Goal: Task Accomplishment & Management: Manage account settings

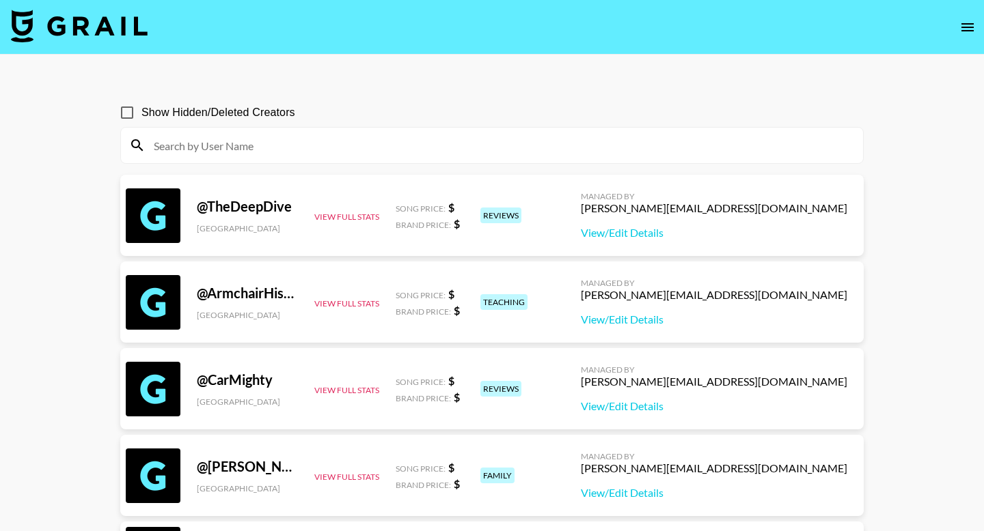
click at [964, 27] on icon "open drawer" at bounding box center [967, 27] width 12 height 8
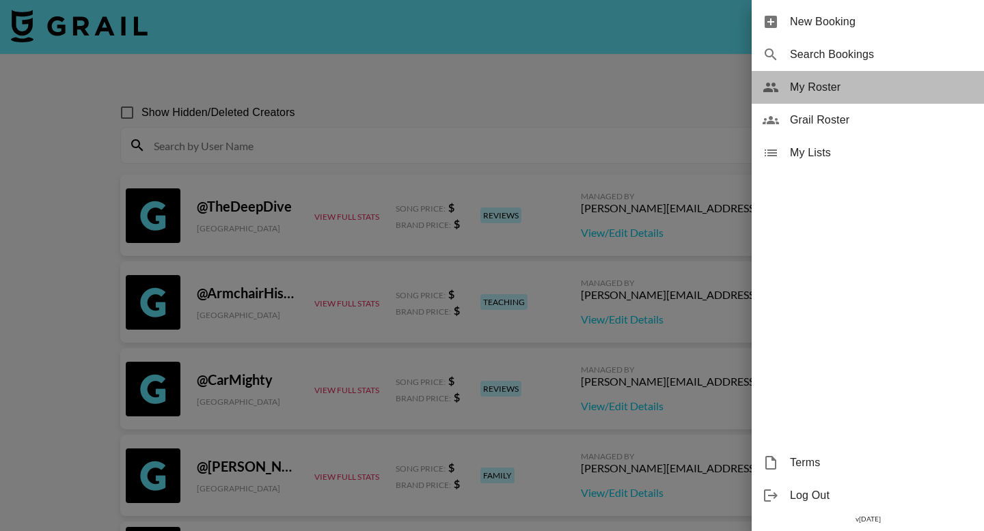
click at [811, 91] on span "My Roster" at bounding box center [881, 87] width 183 height 16
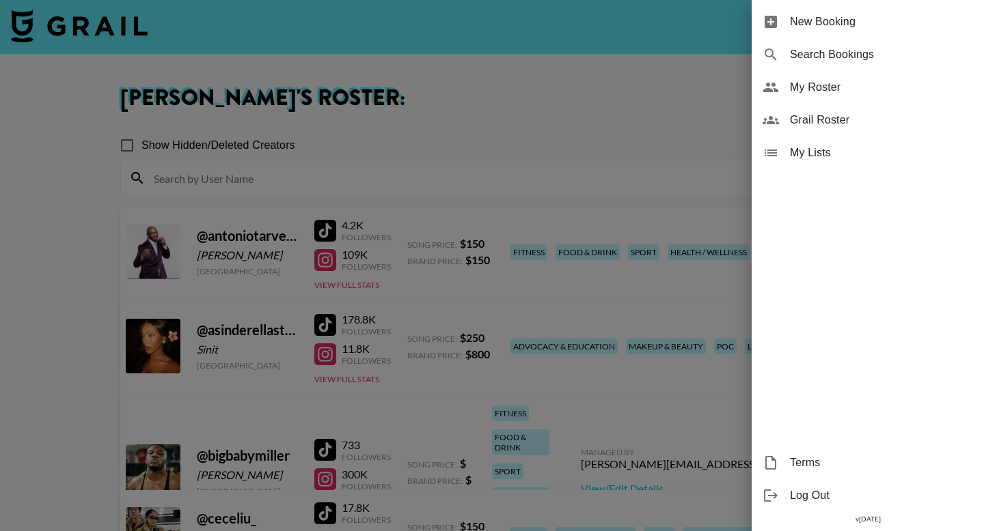
click at [477, 97] on div at bounding box center [492, 265] width 984 height 531
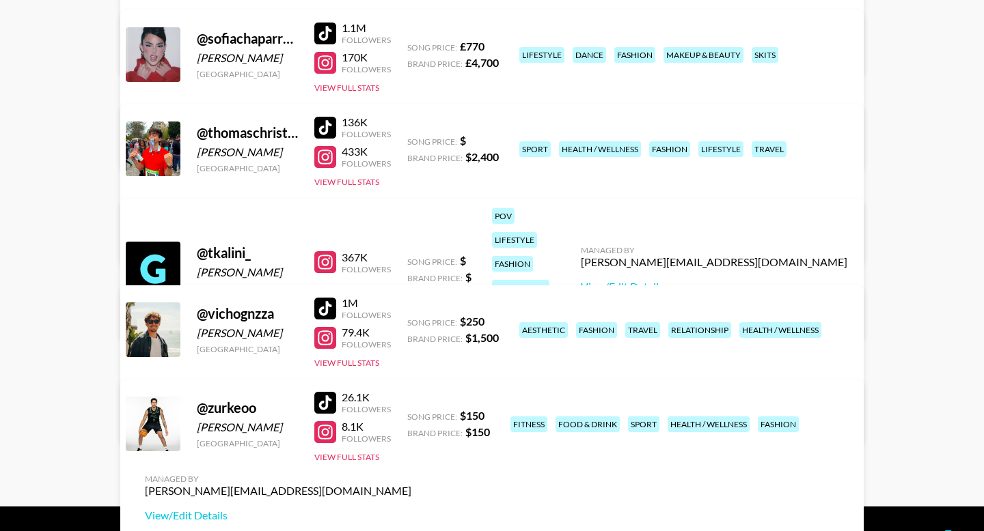
scroll to position [2953, 0]
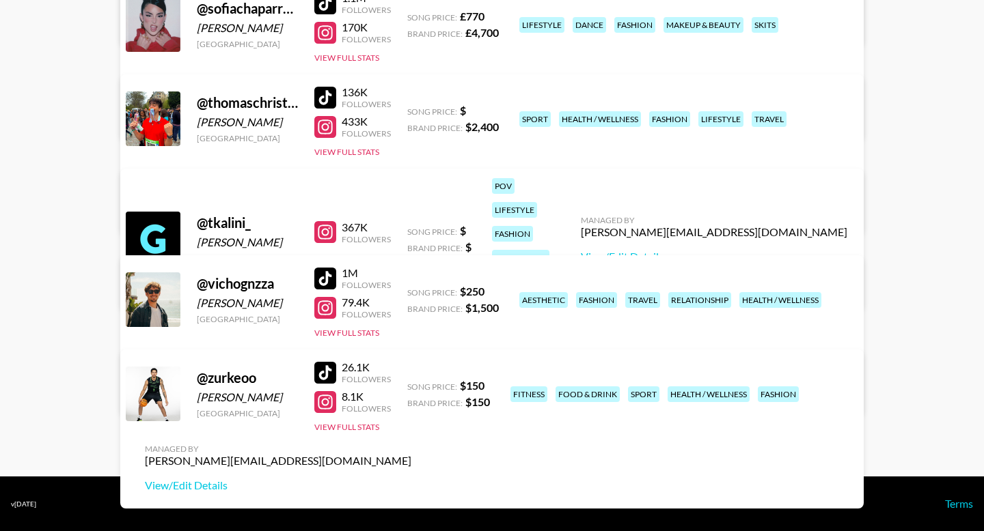
click at [411, 385] on link "View/Edit Details" at bounding box center [278, 392] width 266 height 14
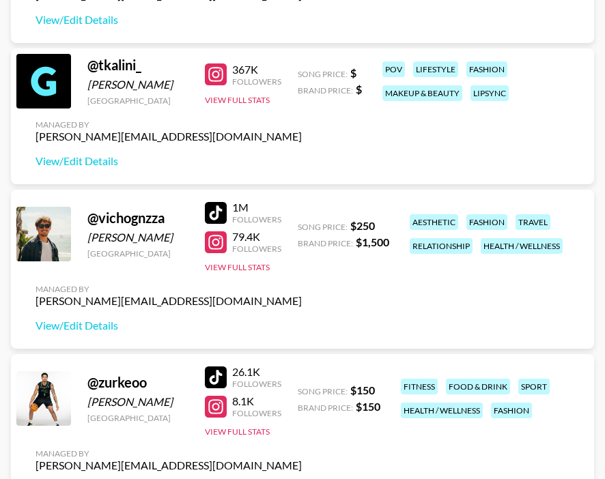
scroll to position [5828, 0]
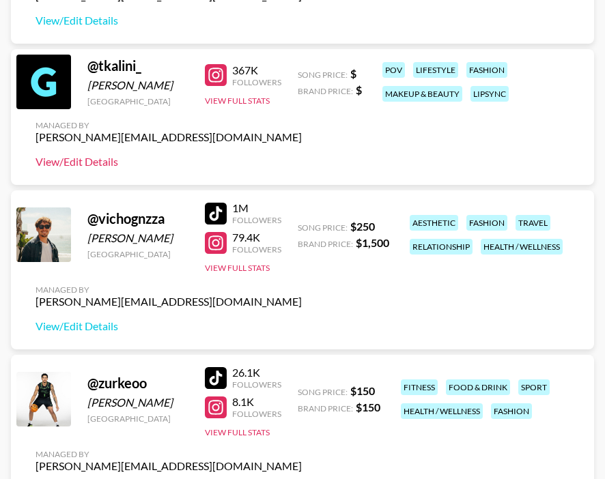
click at [96, 159] on link "View/Edit Details" at bounding box center [169, 162] width 266 height 14
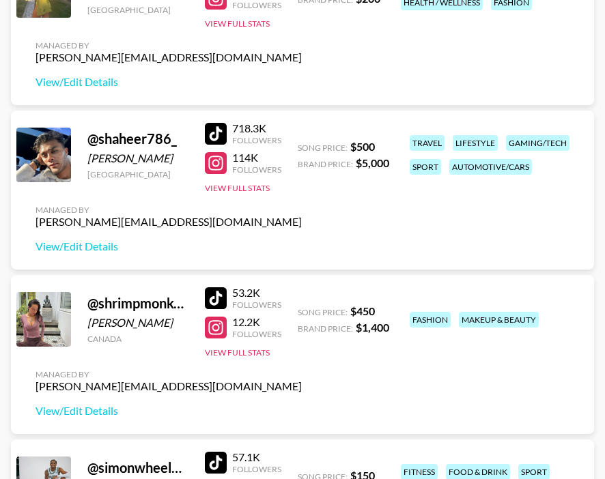
scroll to position [4631, 0]
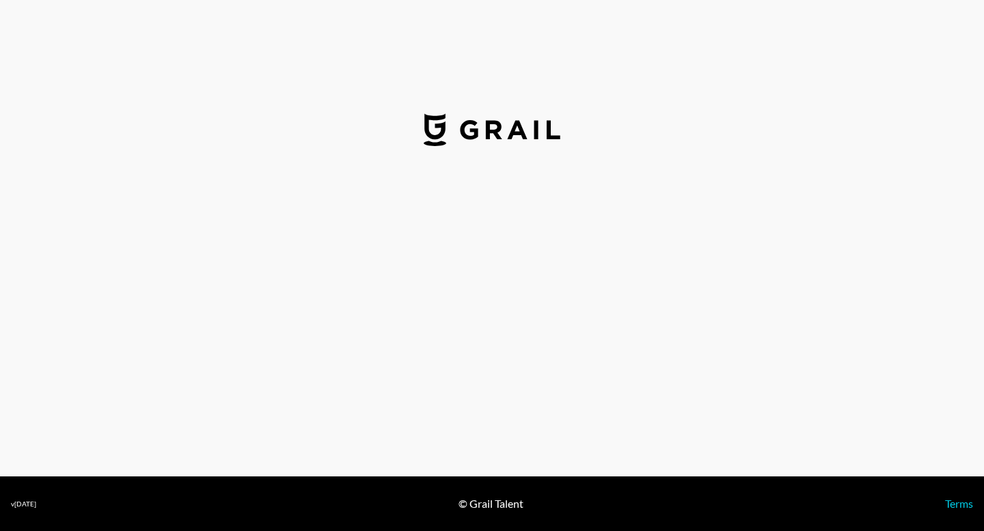
select select "USD"
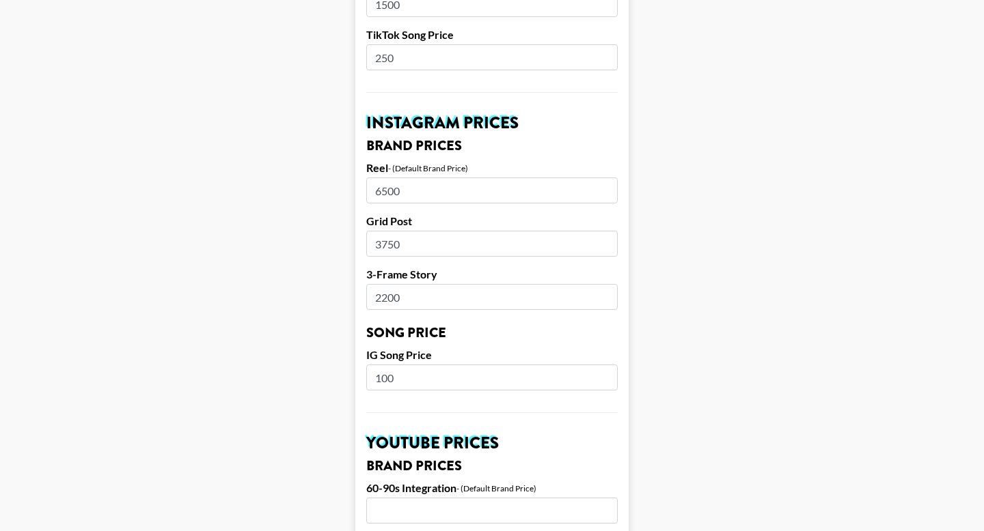
scroll to position [578, 0]
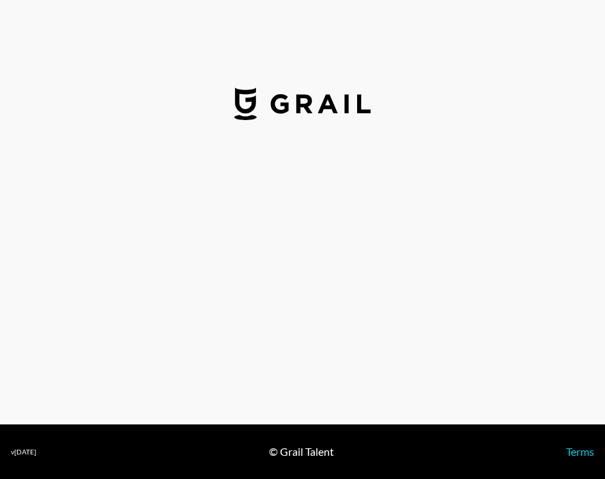
select select "USD"
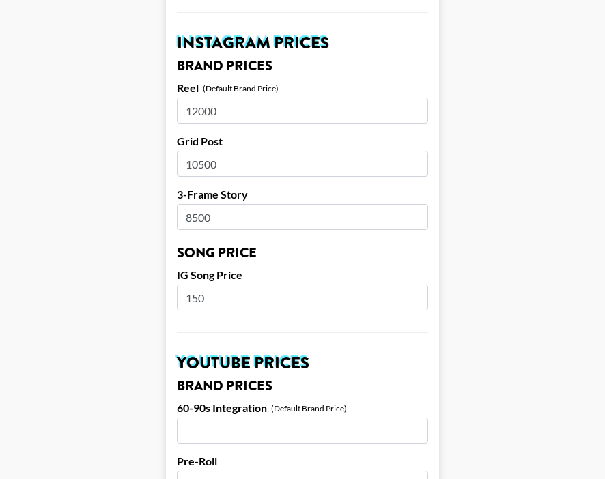
scroll to position [652, 0]
